Goal: Task Accomplishment & Management: Manage account settings

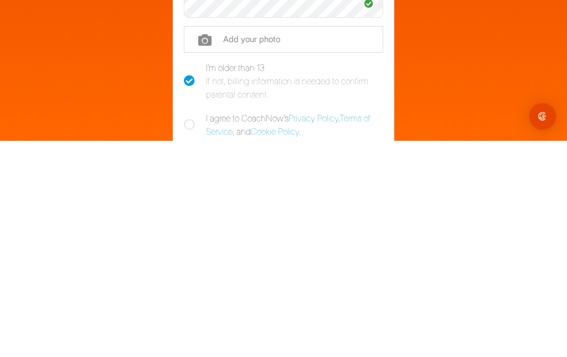
scroll to position [44, 0]
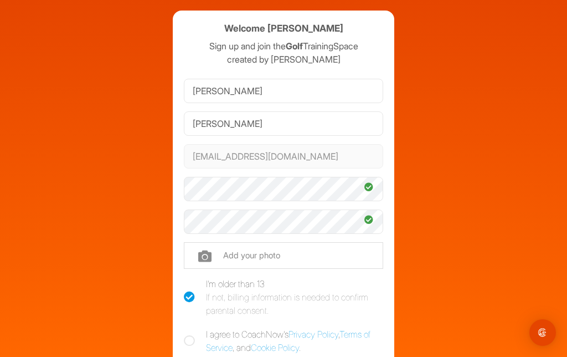
click at [185, 327] on label "I agree to CoachNow's Privacy Policy , Terms of Service , and Cookie Policy ." at bounding box center [283, 340] width 199 height 27
click at [185, 327] on input "I agree to CoachNow's Privacy Policy , Terms of Service , and Cookie Policy ." at bounding box center [187, 330] width 7 height 7
checkbox input "true"
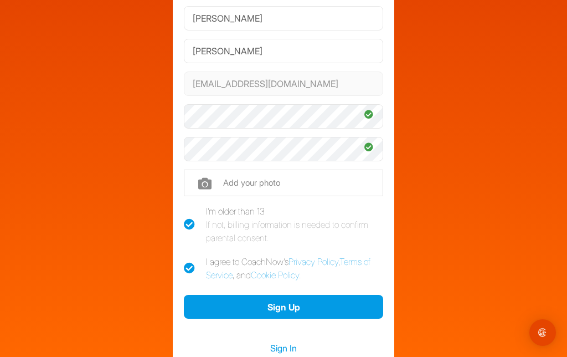
scroll to position [114, 0]
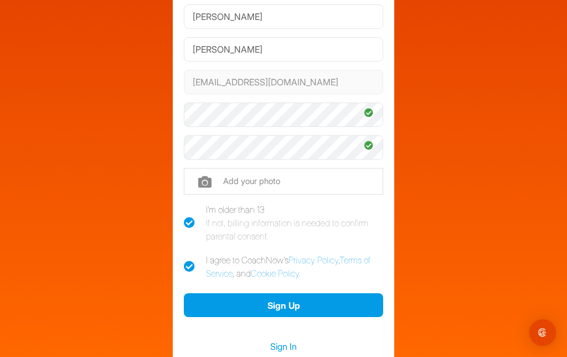
click at [223, 168] on input "file" at bounding box center [283, 181] width 199 height 27
type input "C:\fakepath\IMG_1636.jpeg"
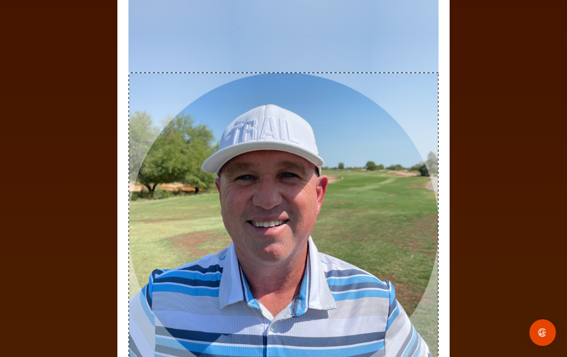
scroll to position [44, 0]
click at [542, 336] on img "Open Intercom Messenger" at bounding box center [542, 332] width 13 height 13
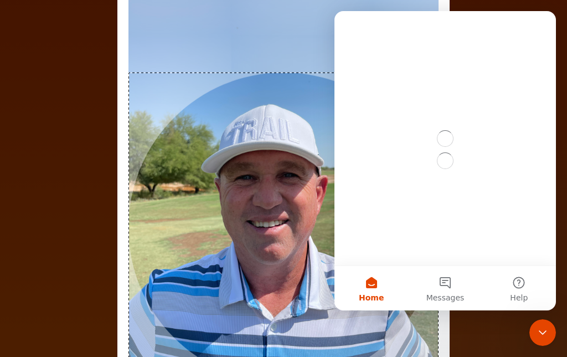
scroll to position [0, 0]
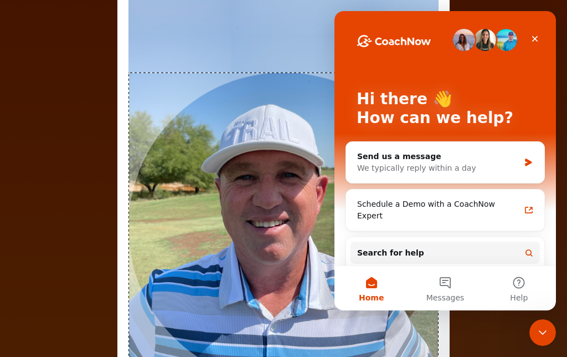
click at [540, 336] on icon "Close Intercom Messenger" at bounding box center [542, 332] width 13 height 13
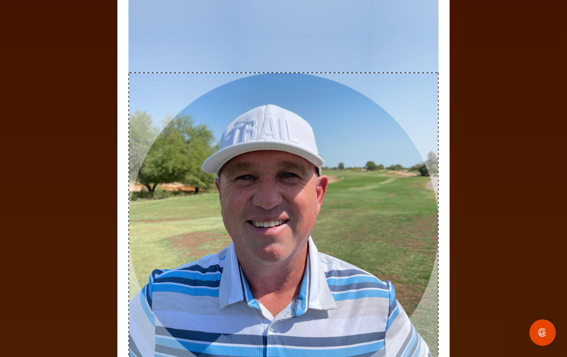
click at [471, 272] on div "Adjust Your Picture ✕ Set Picture Cancel" at bounding box center [283, 178] width 567 height 357
click at [503, 246] on div "Welcome Ryan Petty Sign up and join the Golf TrainingSpace created by Gilda Haw…" at bounding box center [284, 131] width 556 height 491
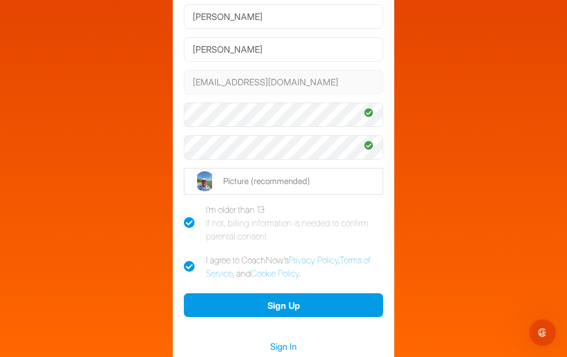
click at [293, 293] on button "Sign Up" at bounding box center [283, 305] width 199 height 24
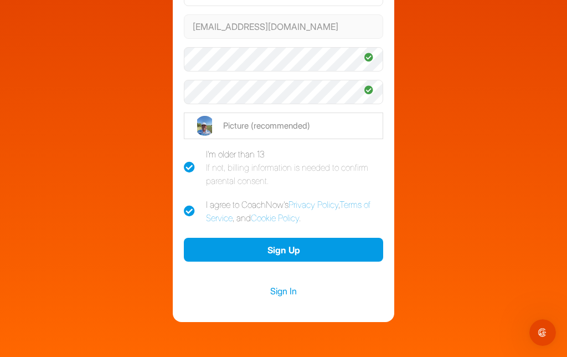
scroll to position [167, 0]
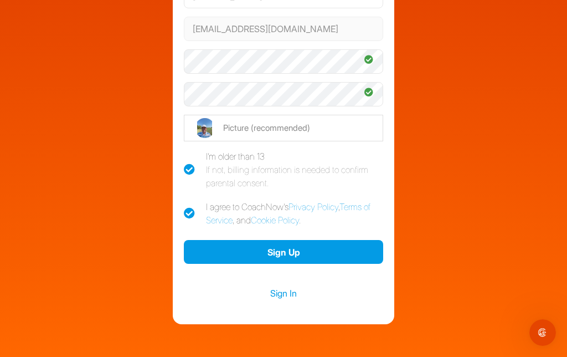
click at [328, 201] on link "Privacy Policy" at bounding box center [313, 206] width 50 height 11
click at [283, 240] on button "Sign Up" at bounding box center [283, 252] width 199 height 24
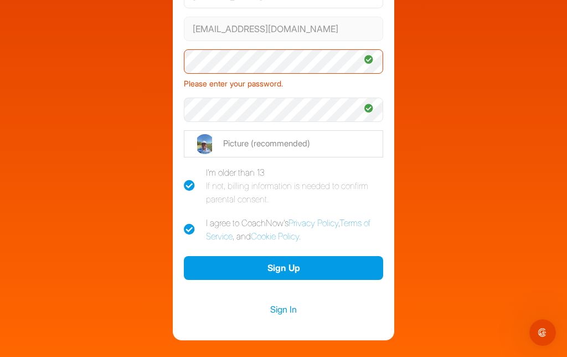
click at [293, 302] on link "Sign In" at bounding box center [283, 309] width 199 height 14
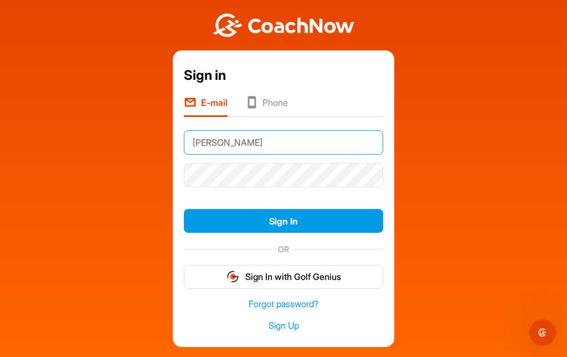
click at [229, 130] on input "Petty" at bounding box center [283, 142] width 199 height 24
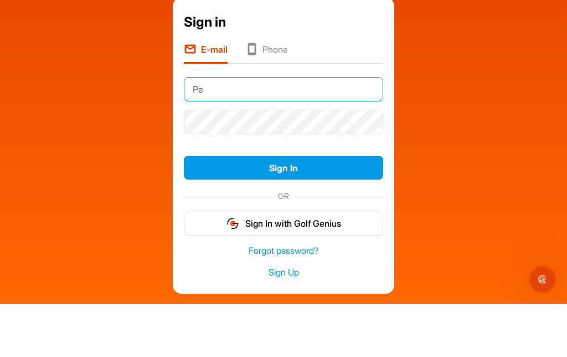
type input "P"
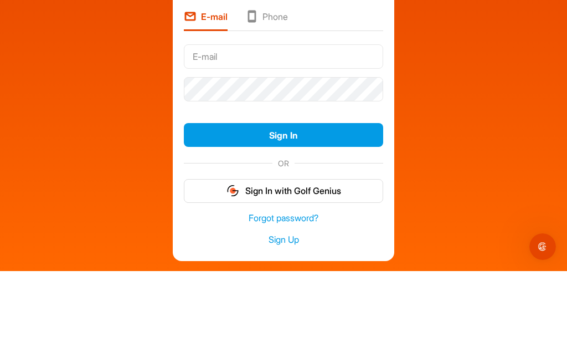
click at [241, 130] on input "text" at bounding box center [283, 142] width 199 height 24
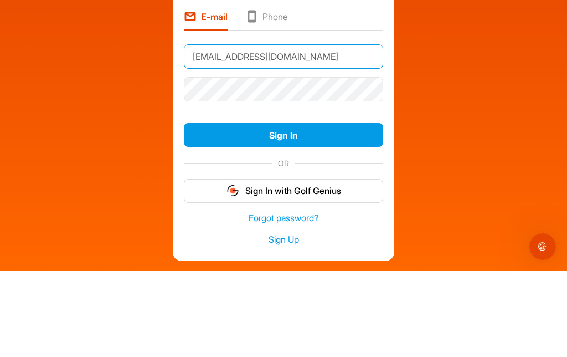
type input "Ryanpettygolf@gmail.com"
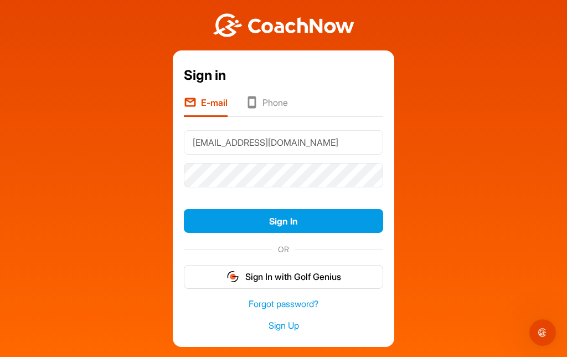
click at [308, 209] on button "Sign In" at bounding box center [283, 221] width 199 height 24
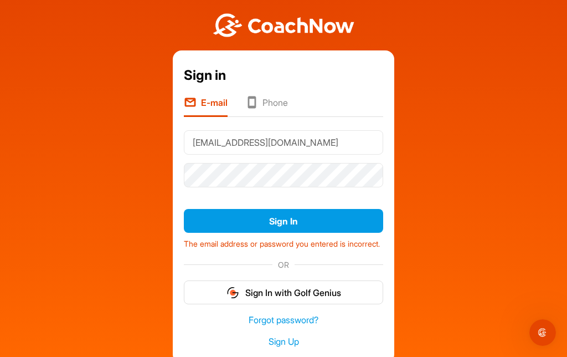
click at [292, 313] on link "Forgot password?" at bounding box center [283, 319] width 199 height 13
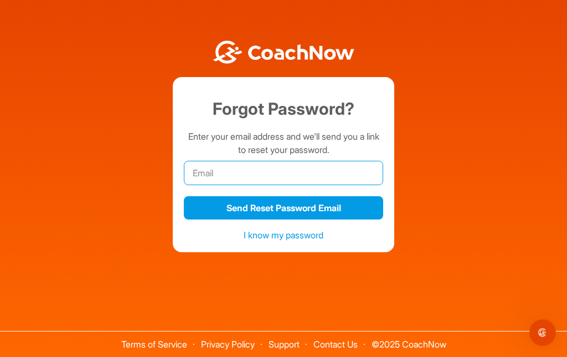
click at [242, 161] on input "email" at bounding box center [283, 173] width 199 height 24
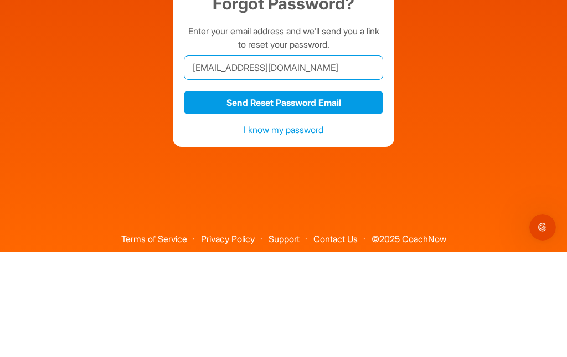
type input "[EMAIL_ADDRESS][DOMAIN_NAME]"
click at [292, 196] on button "Send Reset Password Email" at bounding box center [283, 208] width 199 height 24
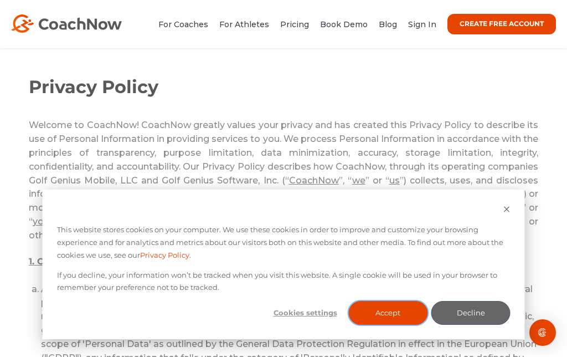
click at [386, 319] on button "Accept" at bounding box center [387, 313] width 79 height 24
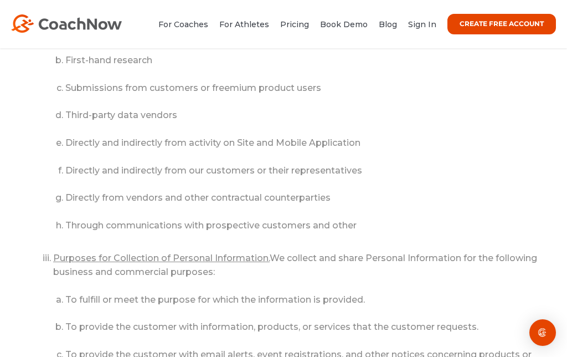
scroll to position [8521, 0]
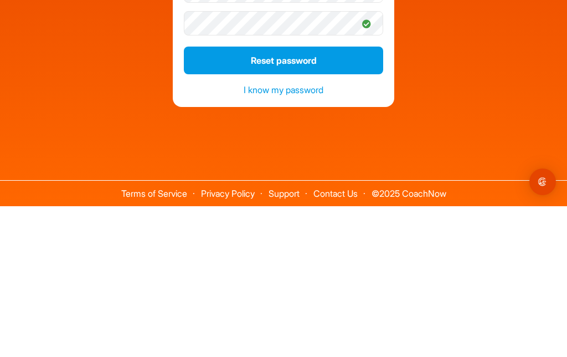
click at [296, 197] on button "Reset password" at bounding box center [283, 211] width 199 height 28
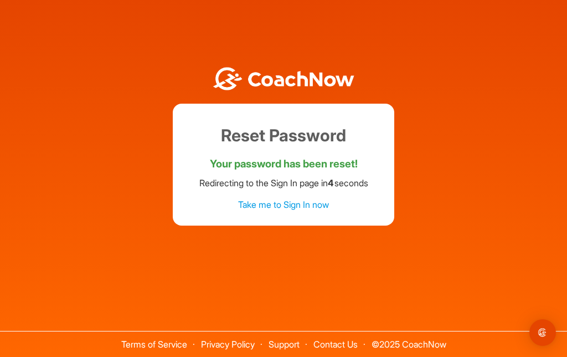
click at [295, 199] on link "Take me to Sign In now" at bounding box center [283, 204] width 91 height 11
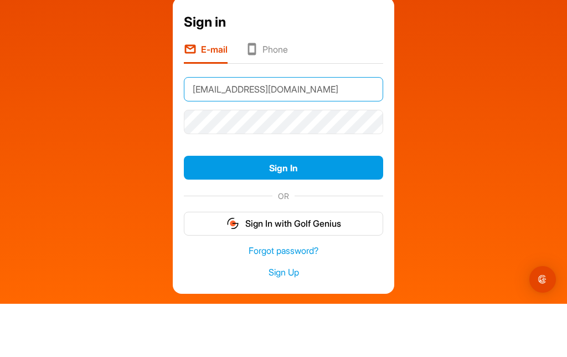
type input "[EMAIL_ADDRESS][DOMAIN_NAME]"
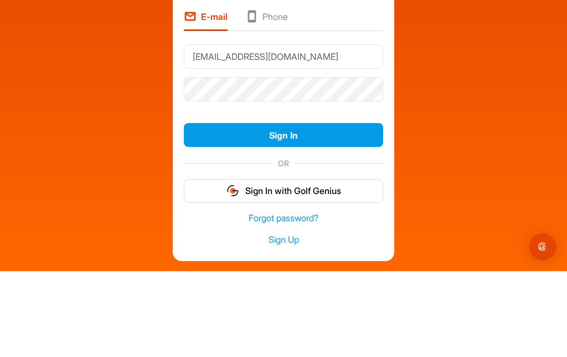
click at [303, 209] on button "Sign In" at bounding box center [283, 221] width 199 height 24
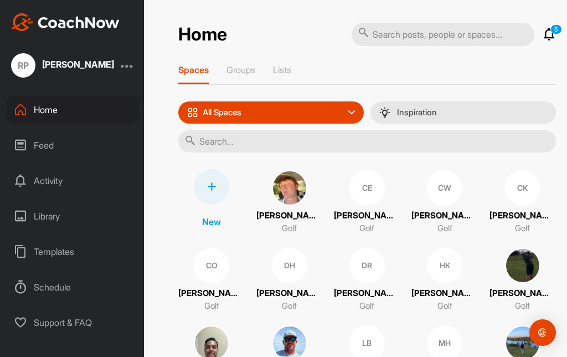
click at [552, 38] on icon at bounding box center [549, 34] width 13 height 13
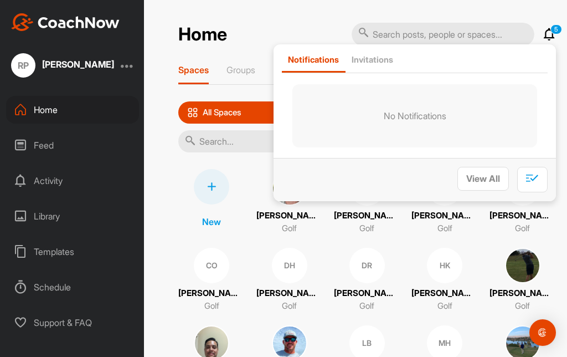
click at [370, 67] on div "Invitations" at bounding box center [373, 63] width 54 height 18
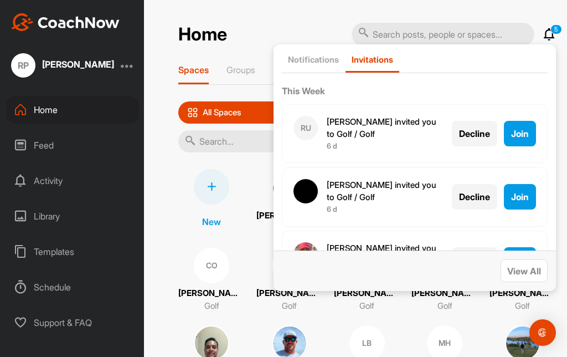
click at [515, 133] on span "Join" at bounding box center [520, 133] width 18 height 11
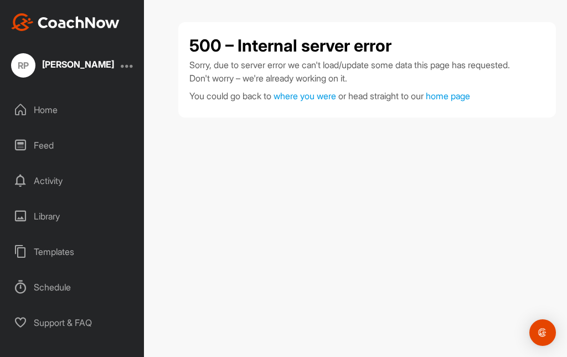
click at [308, 94] on span "where you were" at bounding box center [305, 95] width 63 height 11
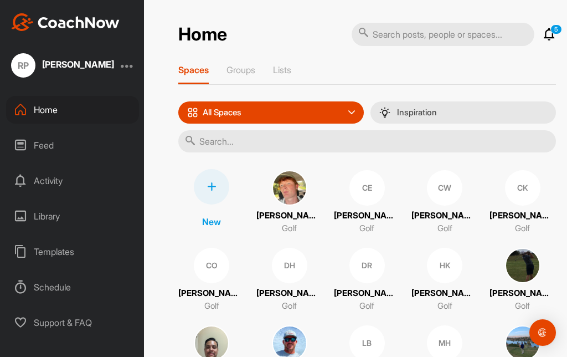
click at [334, 111] on div "All Spaces" at bounding box center [270, 112] width 185 height 22
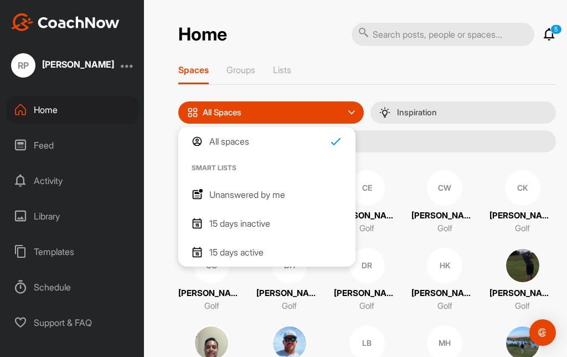
click at [541, 75] on div "Spaces Groups Lists" at bounding box center [367, 74] width 378 height 20
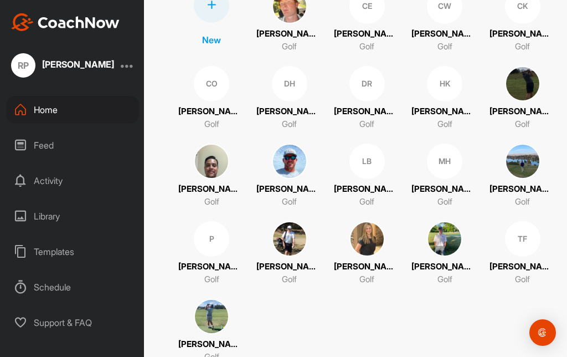
scroll to position [181, 0]
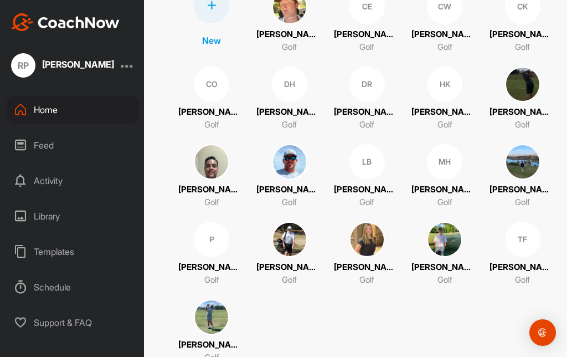
click at [446, 230] on img at bounding box center [444, 238] width 35 height 35
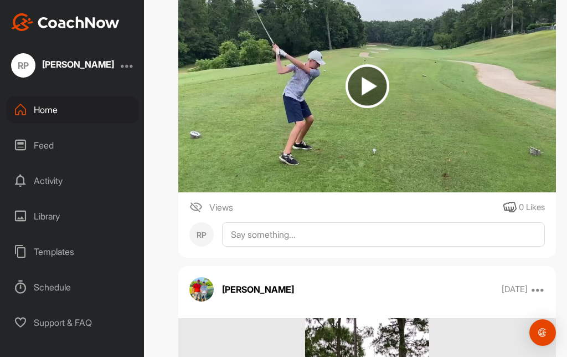
click at [128, 67] on div at bounding box center [127, 65] width 13 height 13
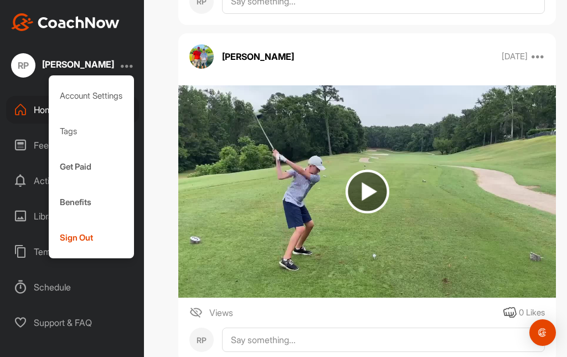
scroll to position [874, 0]
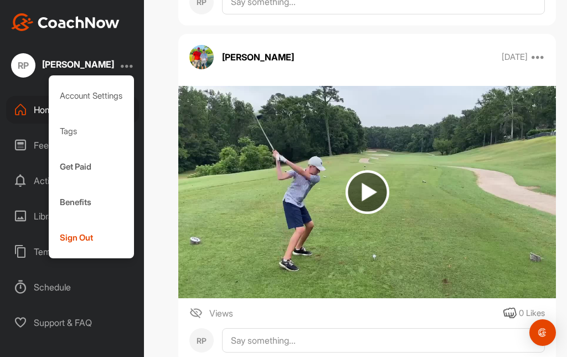
click at [95, 40] on div "RP Ryan Petty Account Settings Tags Get Paid Benefits Sign Out Home Feed Activi…" at bounding box center [72, 178] width 144 height 357
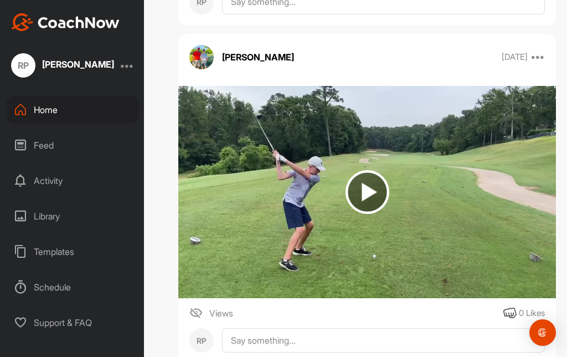
click at [48, 296] on div "Schedule" at bounding box center [72, 287] width 133 height 28
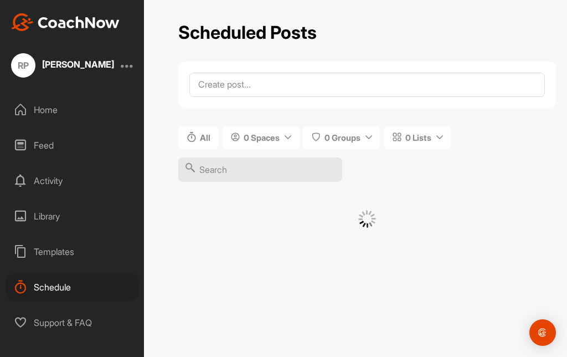
click at [44, 294] on div "Schedule" at bounding box center [72, 287] width 133 height 28
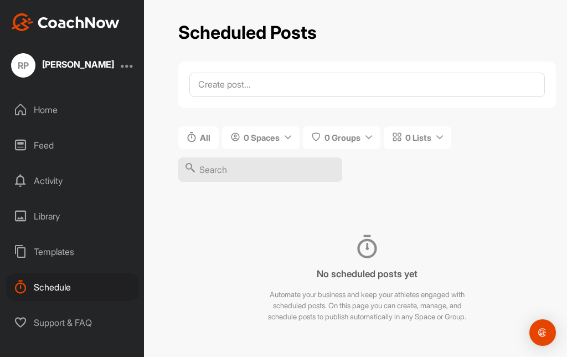
click at [122, 62] on div at bounding box center [127, 65] width 13 height 13
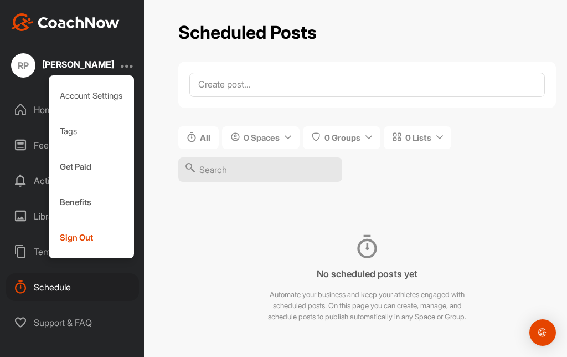
click at [16, 91] on div "RP Ryan Petty Account Settings Tags Get Paid Benefits Sign Out Home Feed Activi…" at bounding box center [72, 178] width 144 height 357
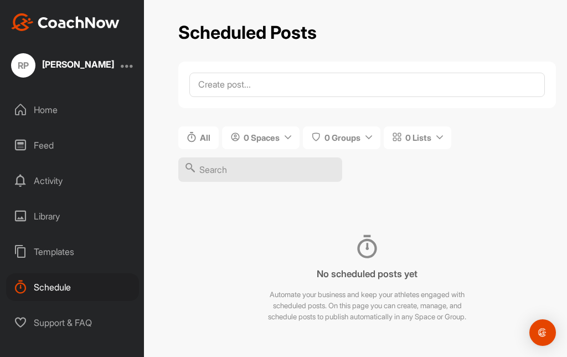
click at [40, 114] on div "Home" at bounding box center [72, 110] width 133 height 28
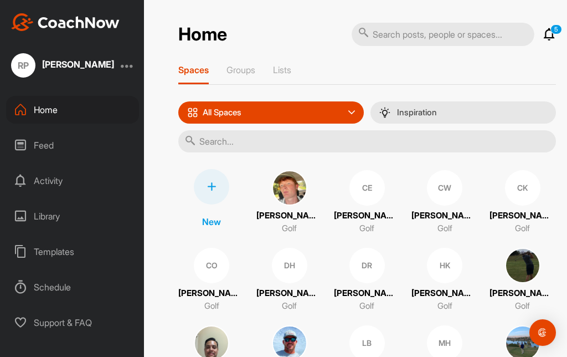
click at [40, 248] on div "Templates" at bounding box center [72, 252] width 133 height 28
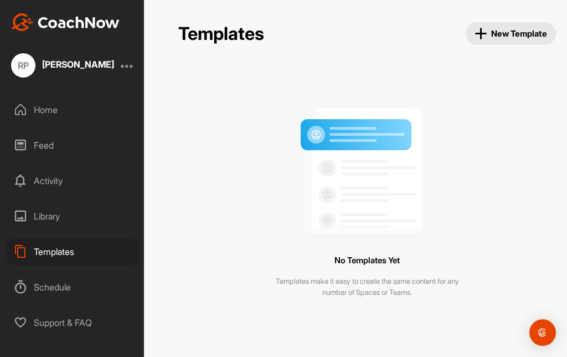
click at [42, 221] on div "Library" at bounding box center [72, 216] width 133 height 28
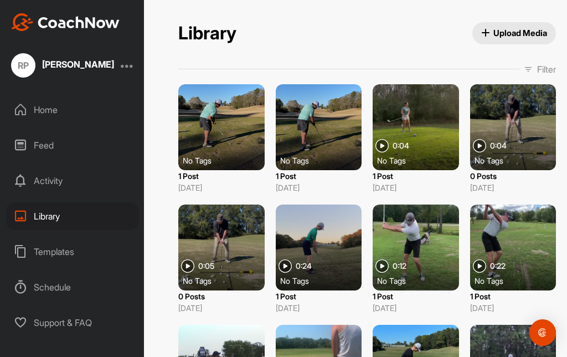
click at [42, 184] on div "Activity" at bounding box center [72, 181] width 133 height 28
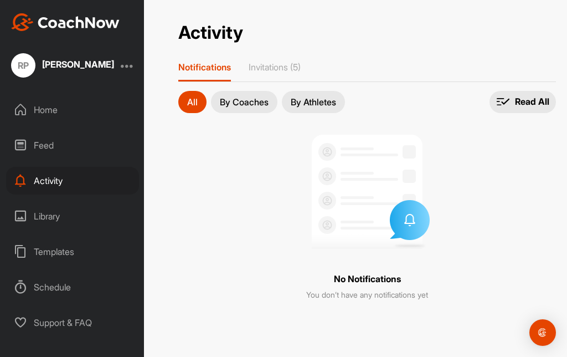
click at [42, 143] on div "Feed" at bounding box center [72, 145] width 133 height 28
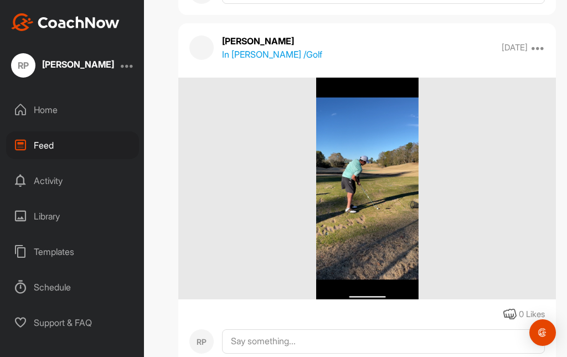
scroll to position [334, 0]
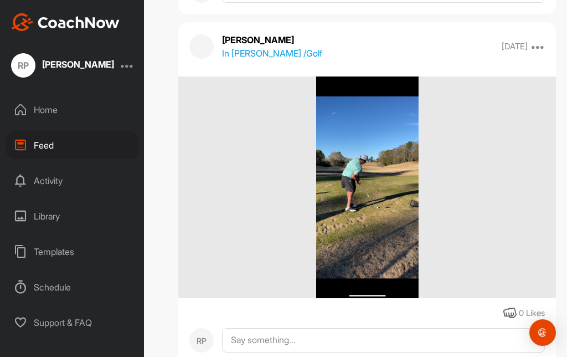
click at [44, 110] on div "Home" at bounding box center [72, 110] width 133 height 28
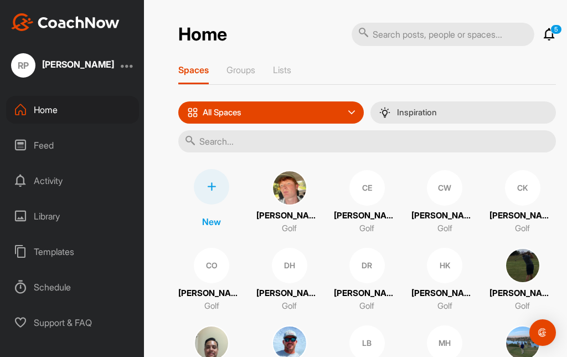
click at [72, 50] on div "RP Ryan Petty Home Feed Activity Library Templates Schedule Support & FAQ" at bounding box center [72, 178] width 144 height 357
click at [57, 69] on div "Ryan Petty" at bounding box center [78, 66] width 72 height 14
click at [248, 64] on p "Groups" at bounding box center [240, 69] width 29 height 11
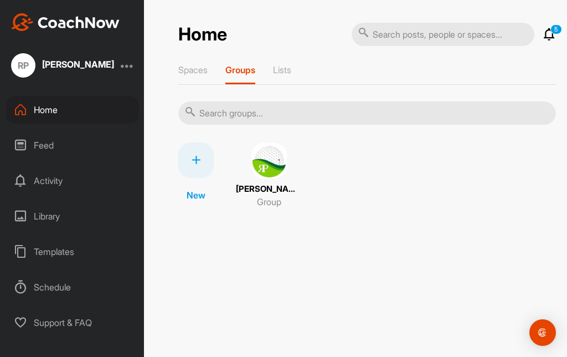
click at [276, 170] on img at bounding box center [268, 160] width 35 height 35
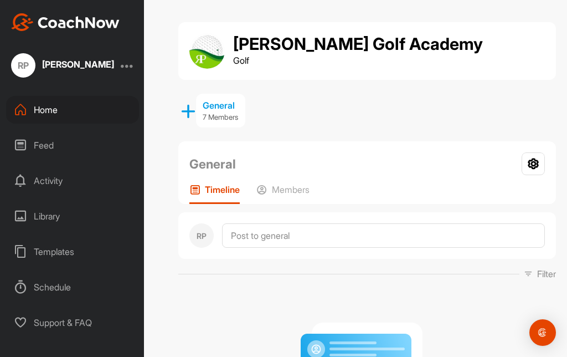
click at [223, 114] on p "7 Members" at bounding box center [220, 117] width 35 height 11
click at [214, 106] on div "General" at bounding box center [220, 105] width 35 height 13
click at [291, 194] on p "Members" at bounding box center [291, 189] width 38 height 11
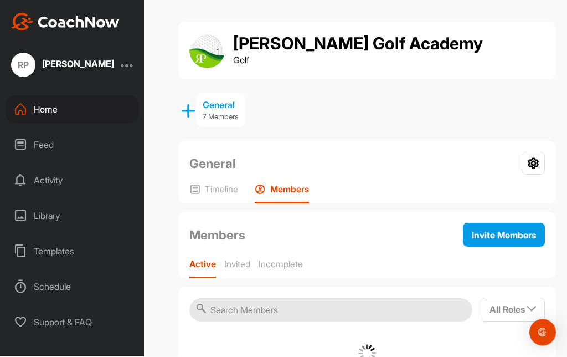
scroll to position [44, 0]
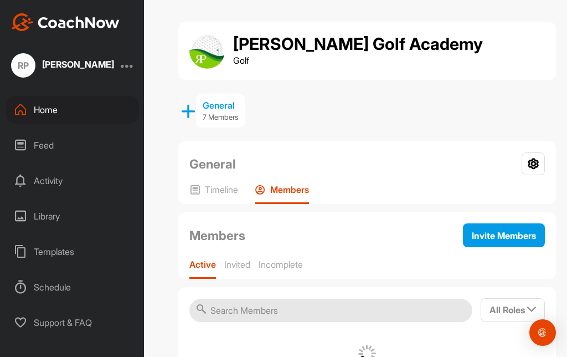
click at [539, 152] on icon at bounding box center [533, 163] width 23 height 23
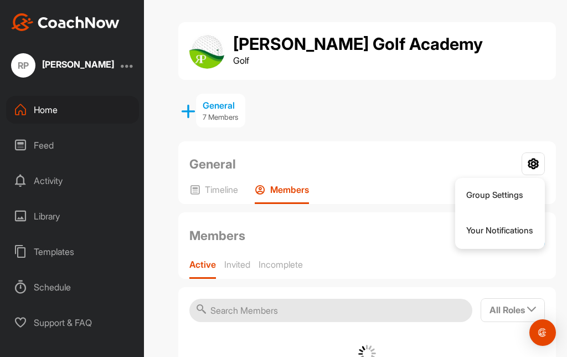
click at [462, 152] on div "General Group Settings Your Notifications" at bounding box center [366, 163] width 355 height 23
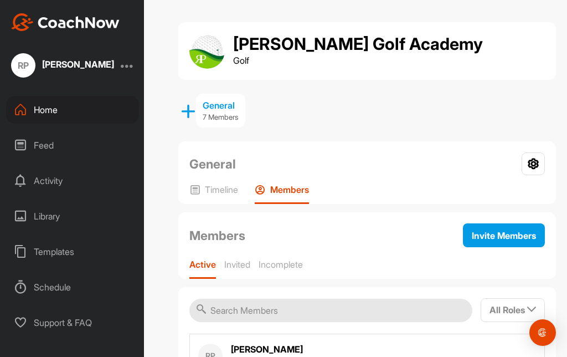
scroll to position [0, 0]
